Goal: Task Accomplishment & Management: Manage account settings

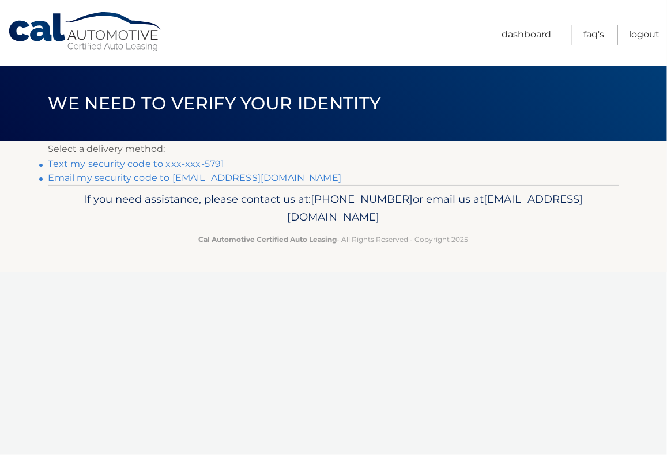
click at [180, 164] on link "Text my security code to xxx-xxx-5791" at bounding box center [136, 163] width 176 height 11
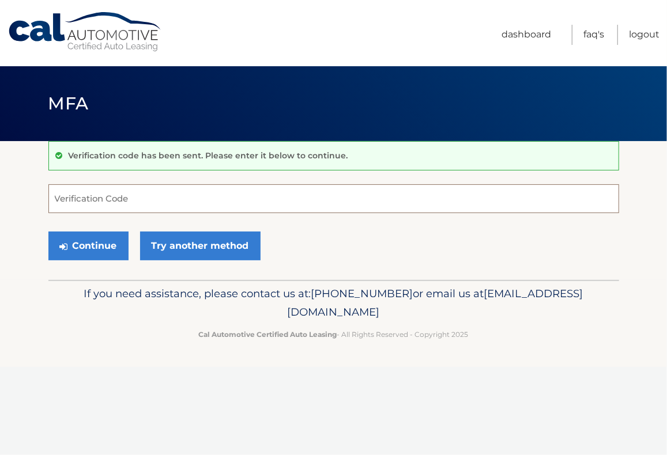
click at [141, 195] on input "Verification Code" at bounding box center [333, 198] width 570 height 29
type input "303019"
click at [69, 233] on button "Continue" at bounding box center [88, 246] width 80 height 29
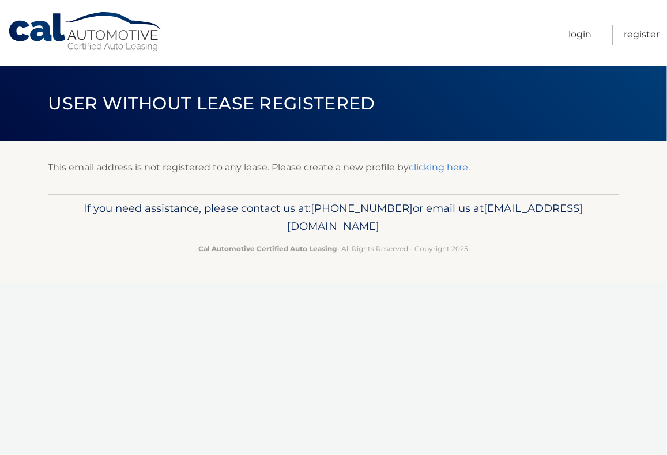
click at [439, 168] on link "clicking here" at bounding box center [438, 167] width 59 height 11
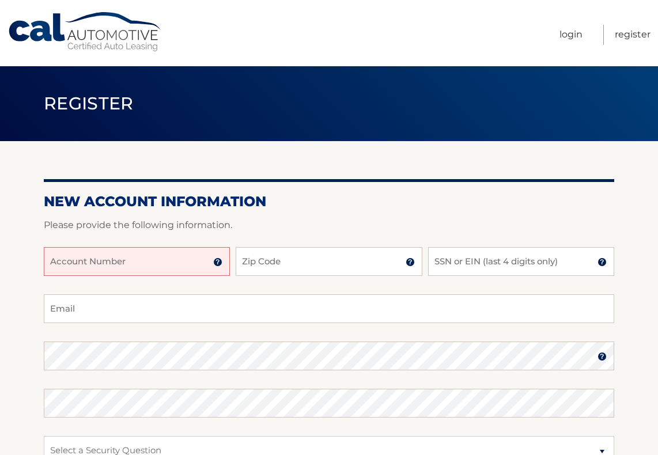
click at [195, 256] on input "Account Number" at bounding box center [137, 261] width 186 height 29
click at [571, 33] on link "Login" at bounding box center [570, 35] width 23 height 20
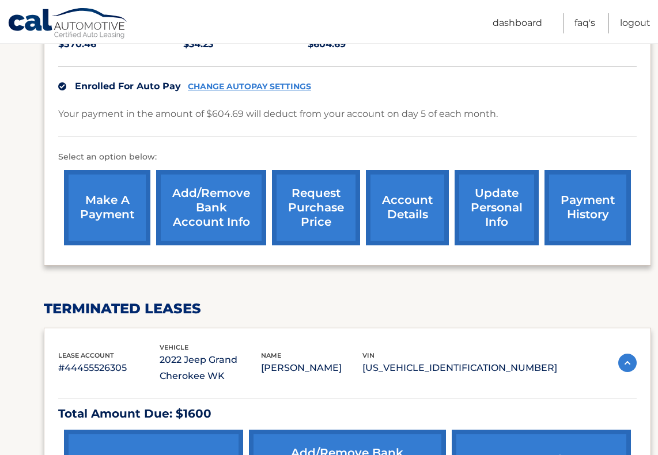
scroll to position [403, 0]
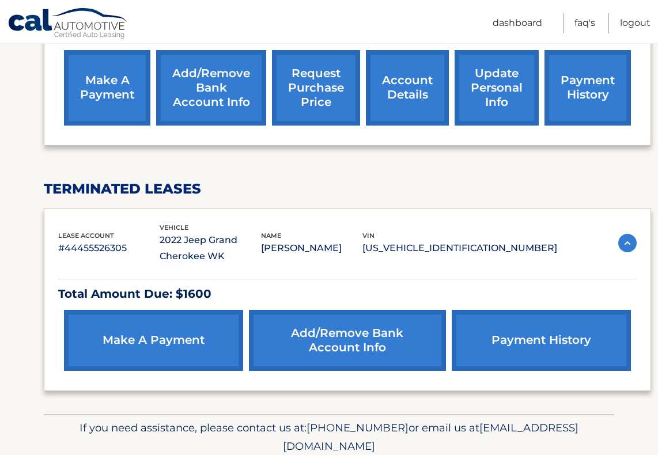
click at [133, 334] on link "make a payment" at bounding box center [153, 340] width 179 height 61
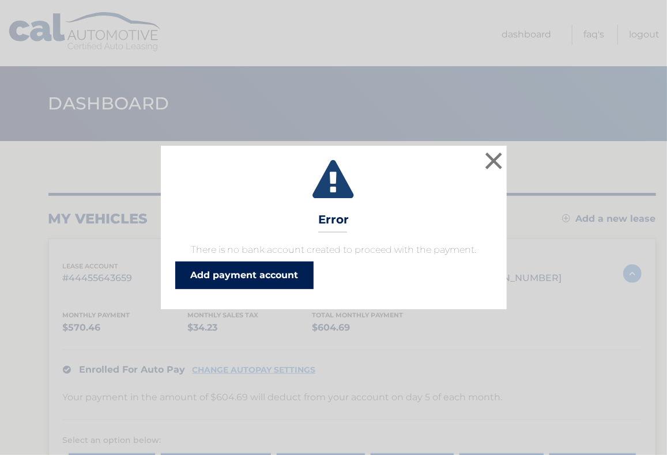
click at [274, 277] on link "Add payment account" at bounding box center [244, 276] width 138 height 28
